Goal: Find contact information

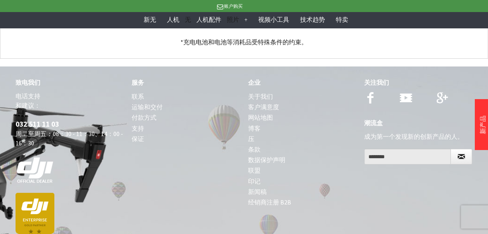
scroll to position [3017, 0]
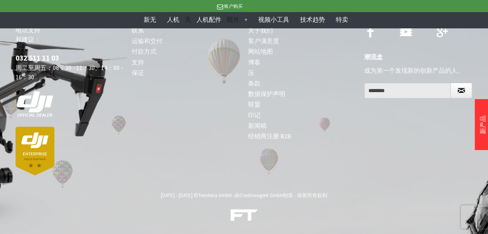
click at [257, 36] on link "关于我们" at bounding box center [302, 30] width 108 height 10
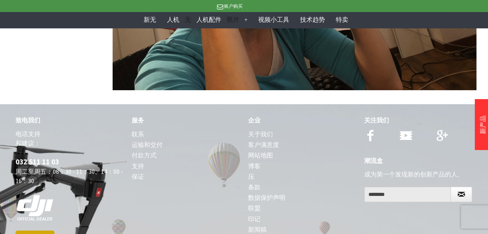
scroll to position [1481, 0]
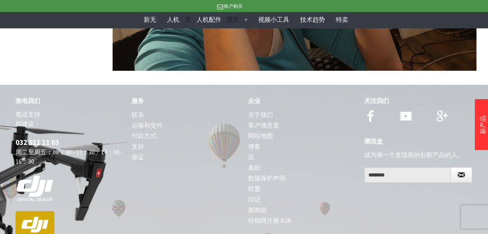
click at [137, 110] on link "联系" at bounding box center [186, 115] width 108 height 10
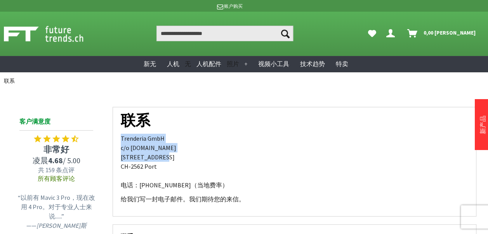
drag, startPoint x: 139, startPoint y: 123, endPoint x: 99, endPoint y: 108, distance: 43.4
drag, startPoint x: 99, startPoint y: 108, endPoint x: 142, endPoint y: 131, distance: 49.2
click at [142, 134] on p "Trenderia GmbH [STREET_ADDRESS][DOMAIN_NAME] 电话：[PHONE_NUMBER]（当地费率）" at bounding box center [295, 162] width 348 height 56
drag, startPoint x: 142, startPoint y: 130, endPoint x: 97, endPoint y: 110, distance: 49.4
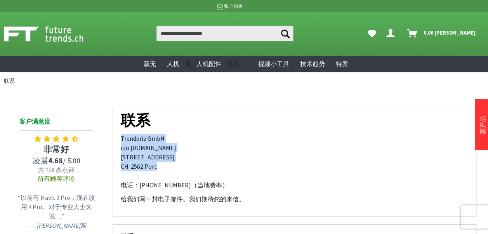
copy p "Trenderia GmbH c/o [DOMAIN_NAME] [STREET_ADDRESS]"
